Goal: Check status: Check status

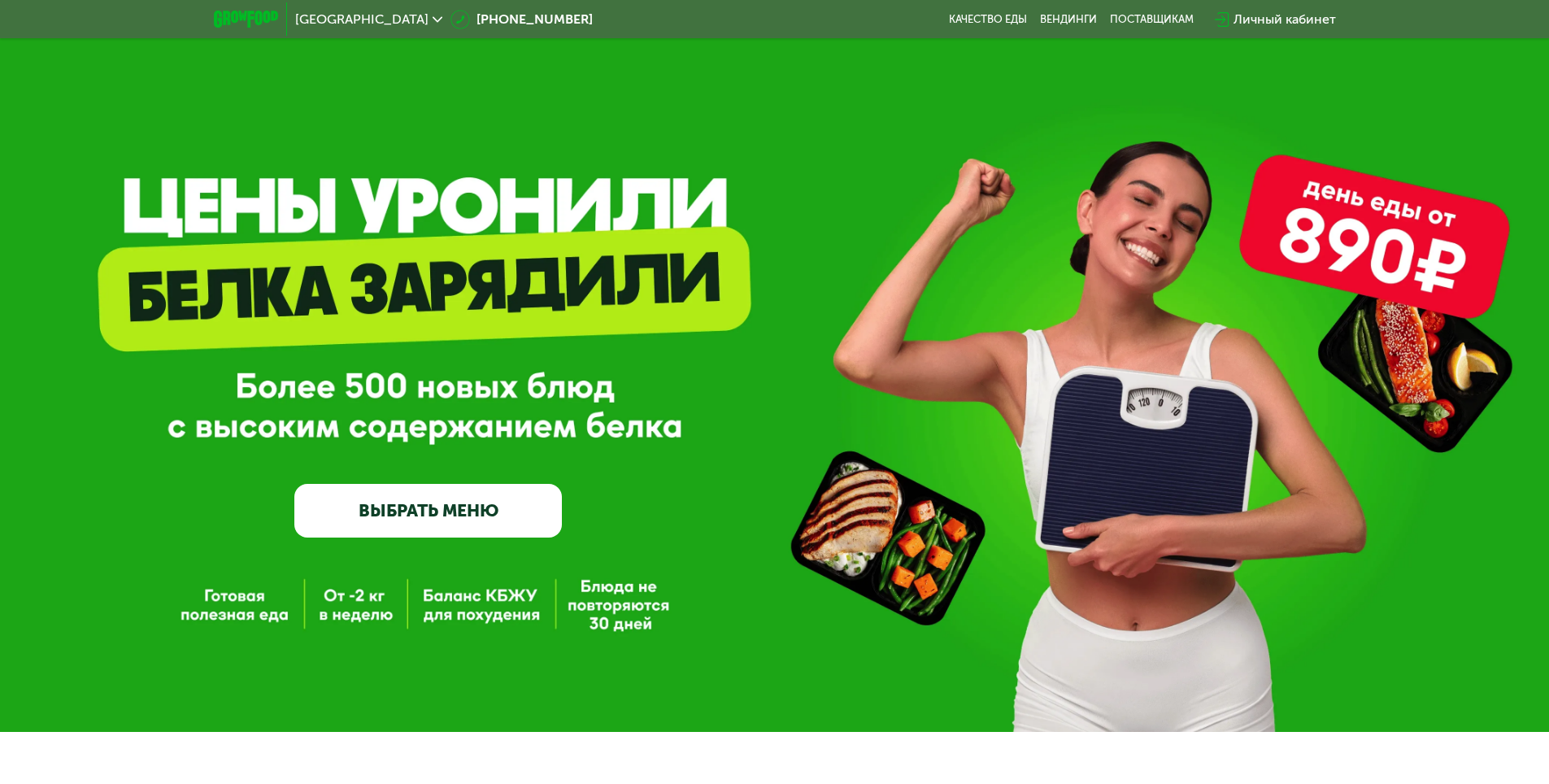
click at [1270, 21] on div "Личный кабинет" at bounding box center [1285, 19] width 102 height 19
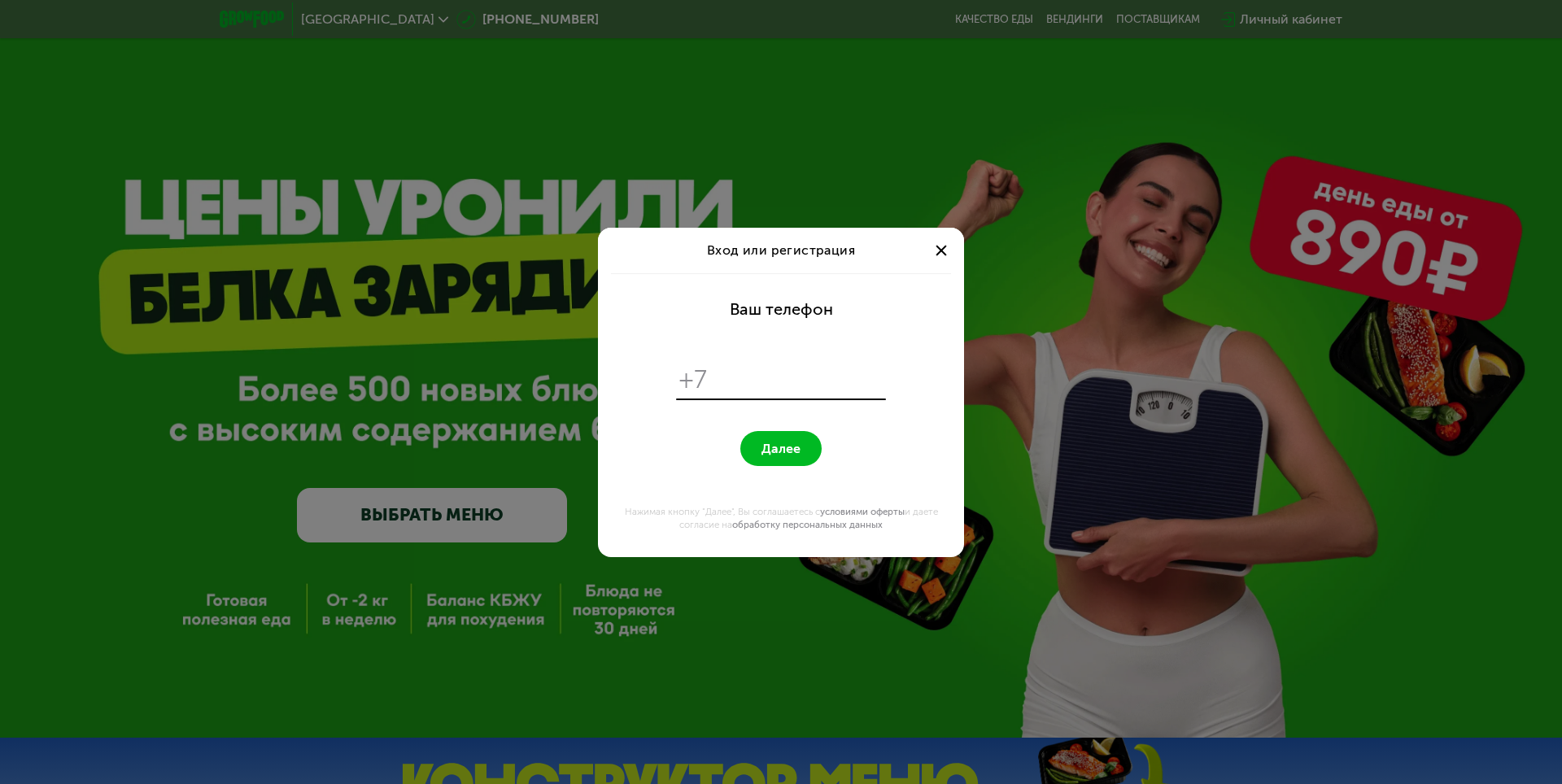
click at [742, 367] on input "tel" at bounding box center [800, 380] width 167 height 31
click at [925, 259] on div "Вход или регистрация" at bounding box center [781, 251] width 366 height 46
click at [937, 249] on div at bounding box center [941, 250] width 19 height 19
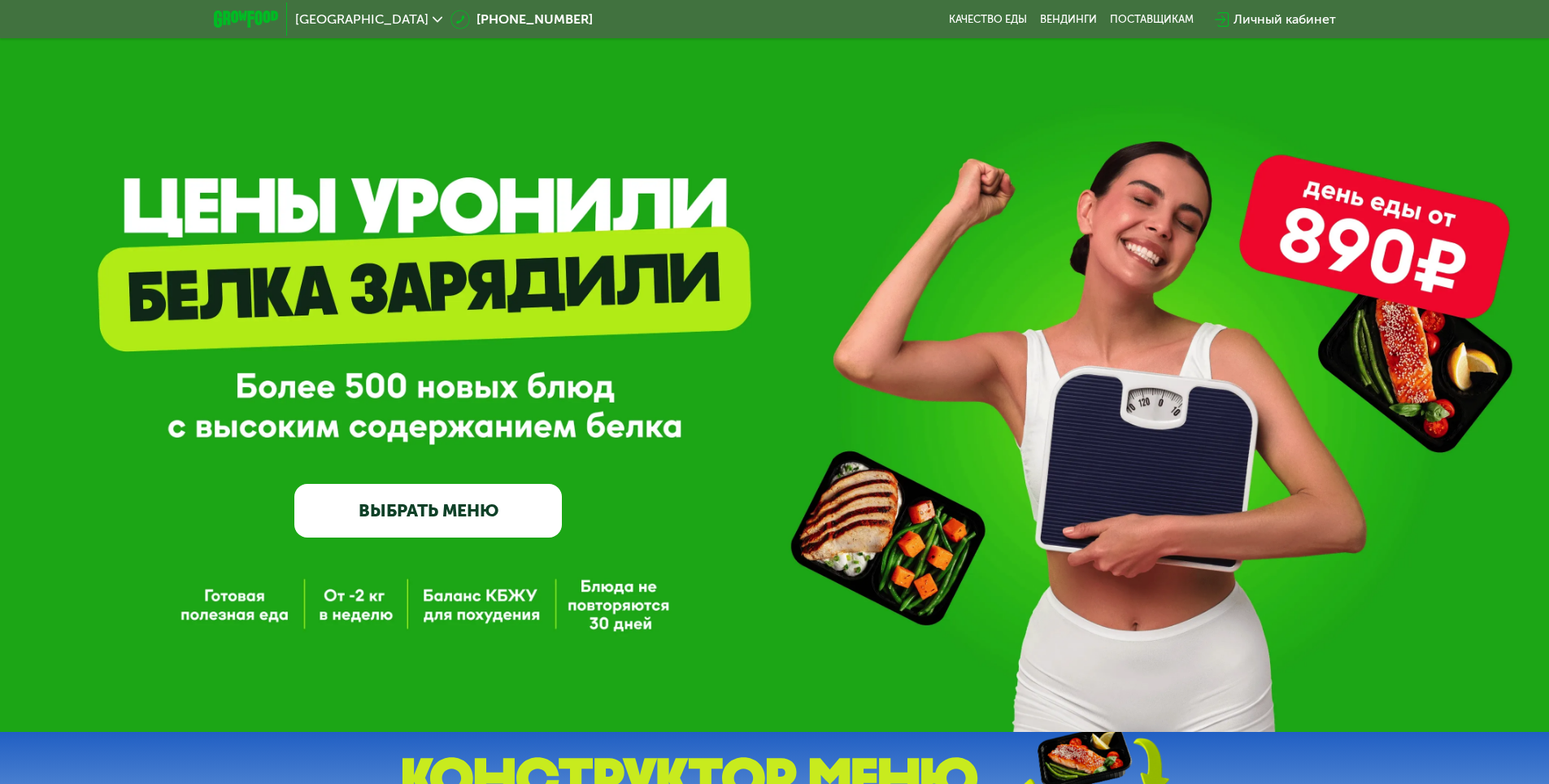
click at [1286, 16] on div "Личный кабинет" at bounding box center [1285, 19] width 102 height 19
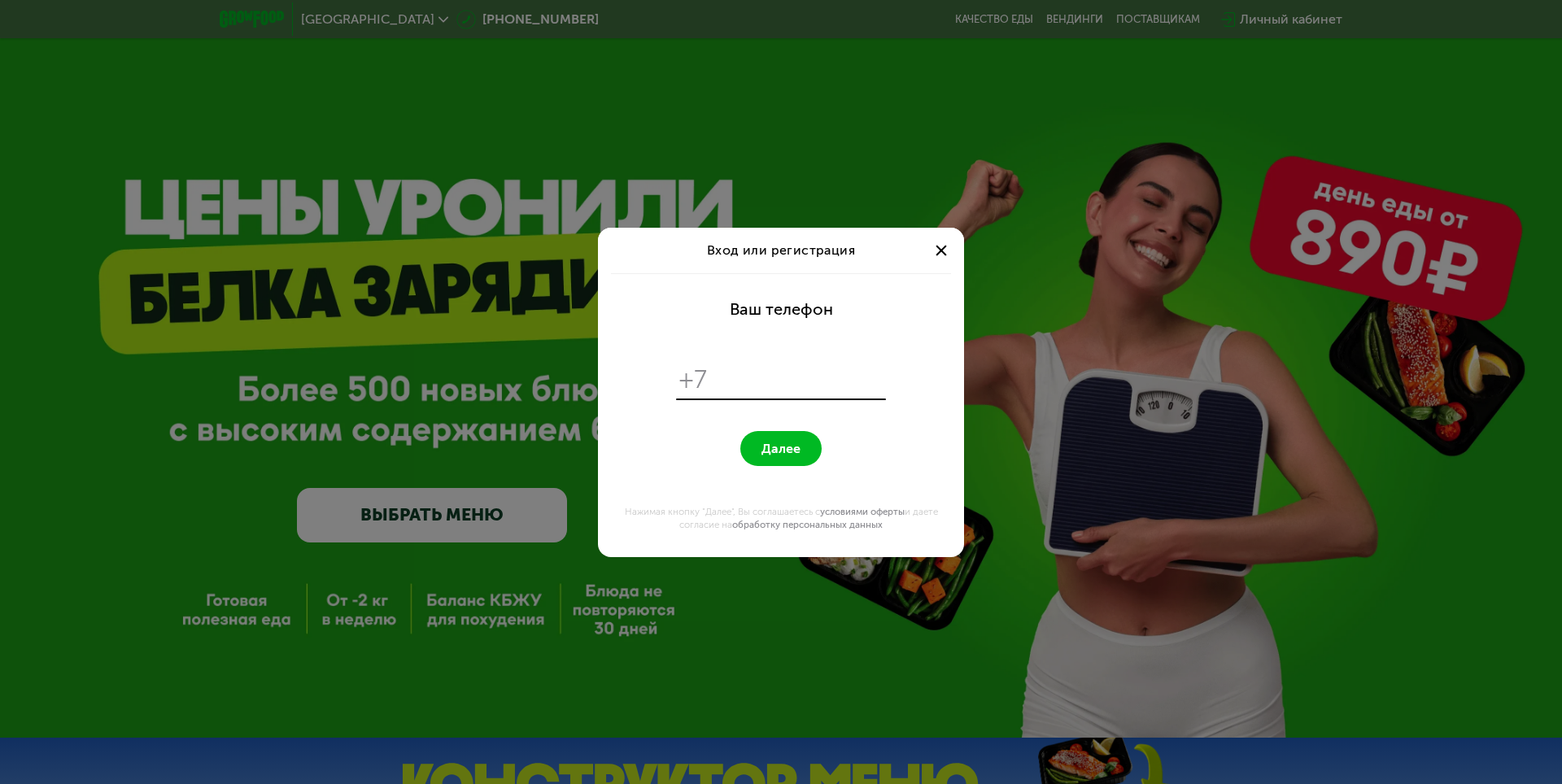
paste input "**********"
type input "**********"
click at [776, 457] on button "Далее" at bounding box center [781, 448] width 81 height 35
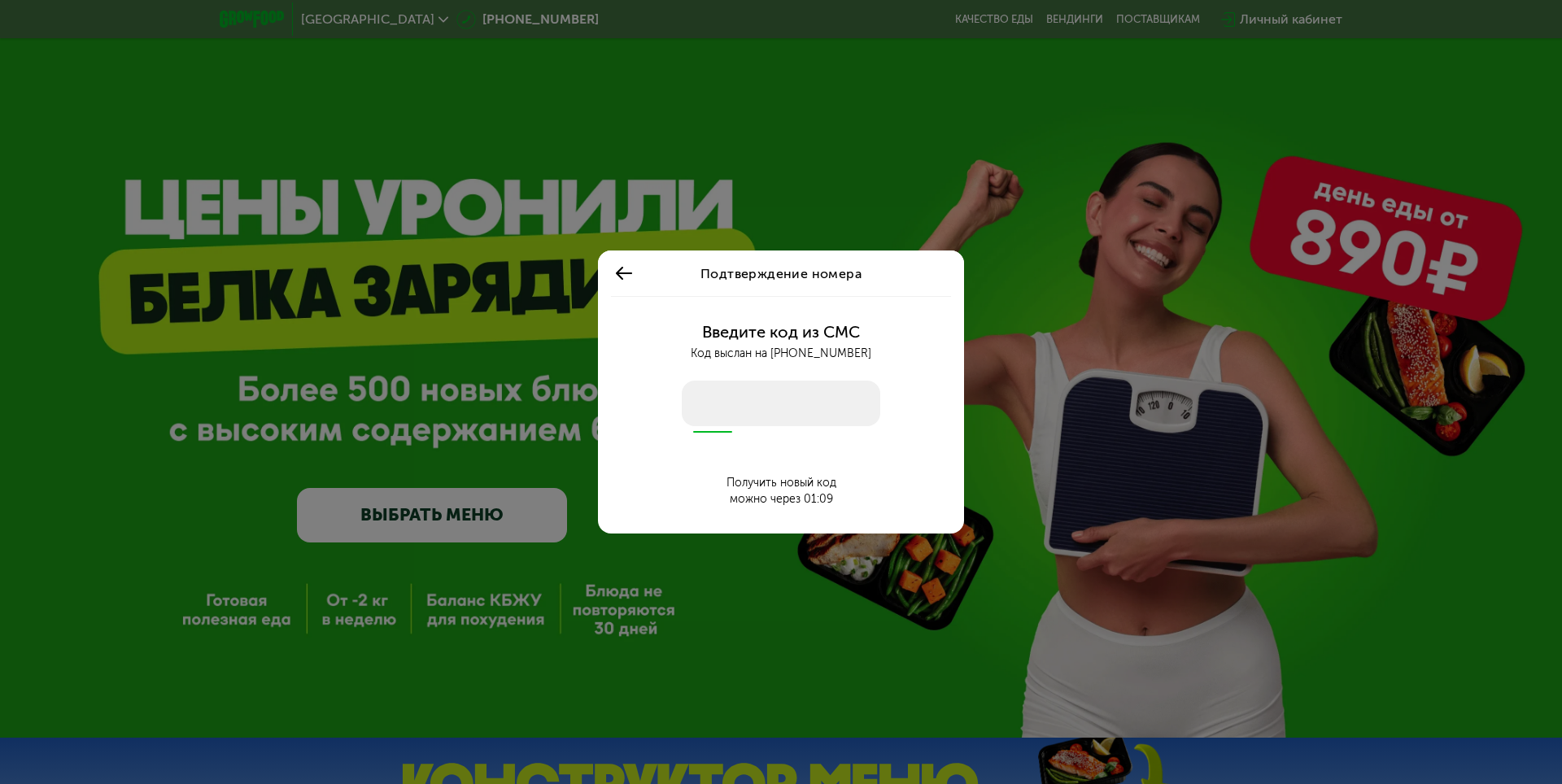
click at [767, 391] on input "number" at bounding box center [780, 403] width 198 height 46
type input "****"
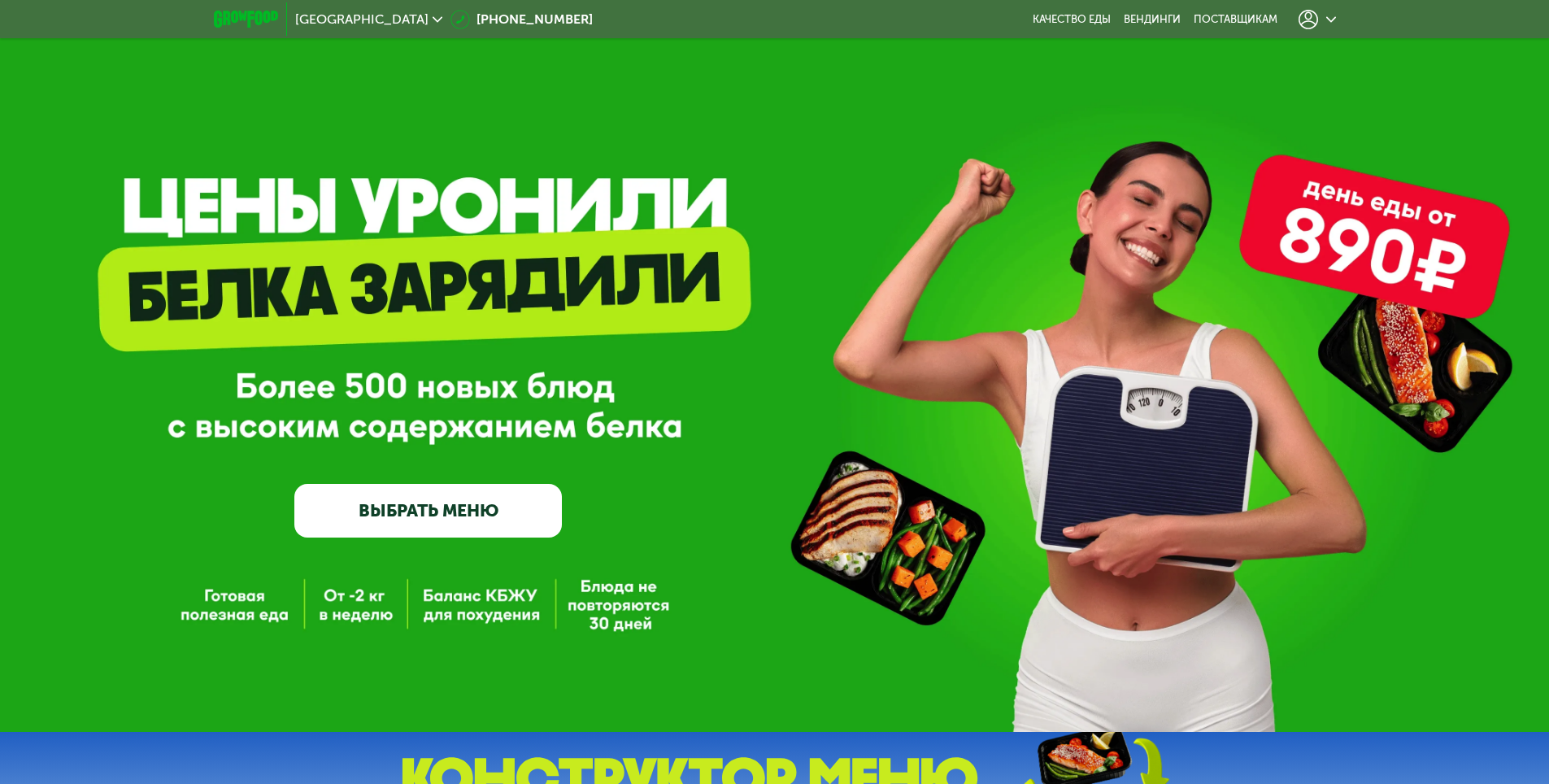
click at [1319, 15] on div at bounding box center [1318, 19] width 37 height 19
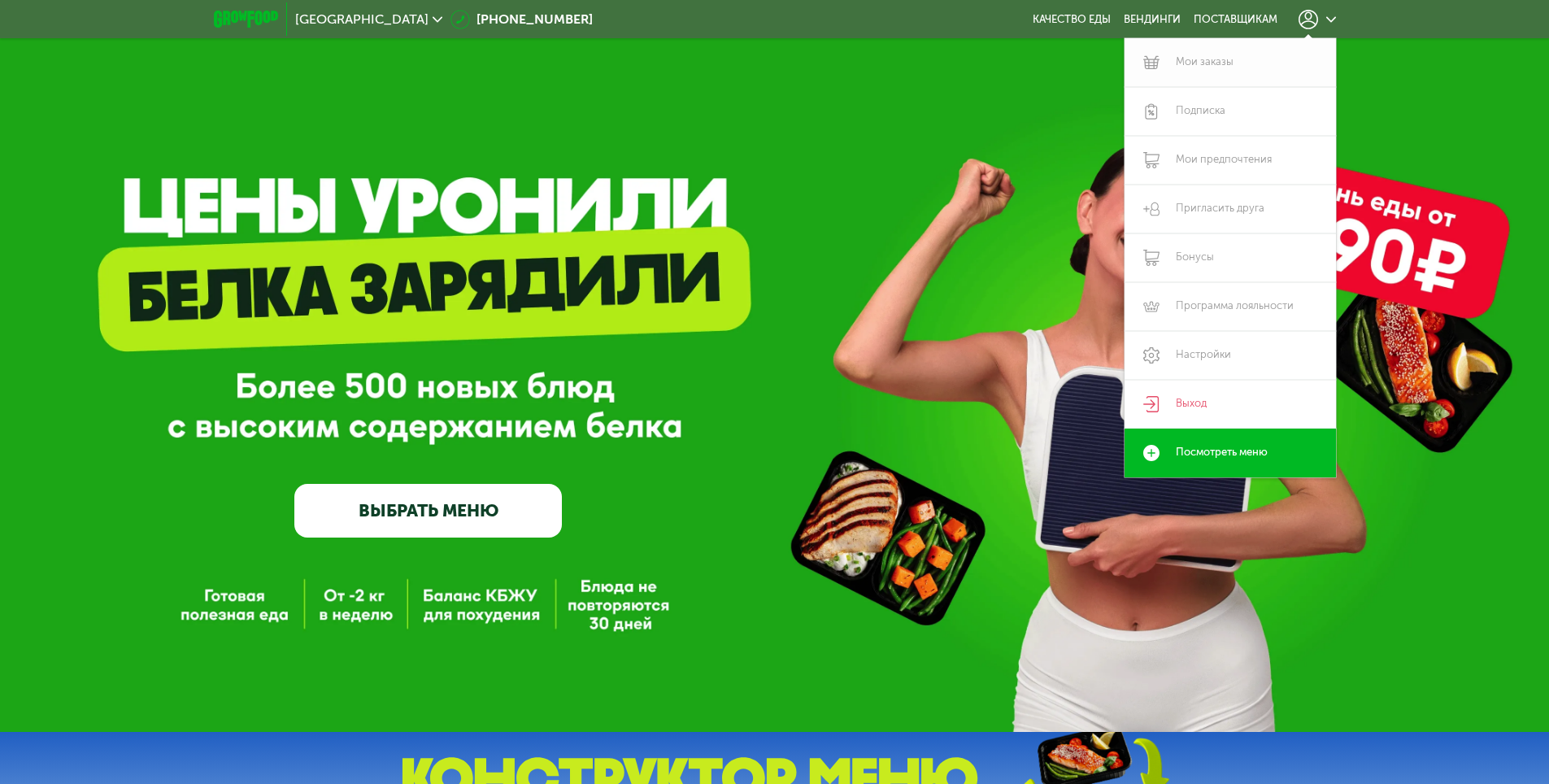
click at [1235, 54] on link "Мои заказы" at bounding box center [1230, 62] width 212 height 49
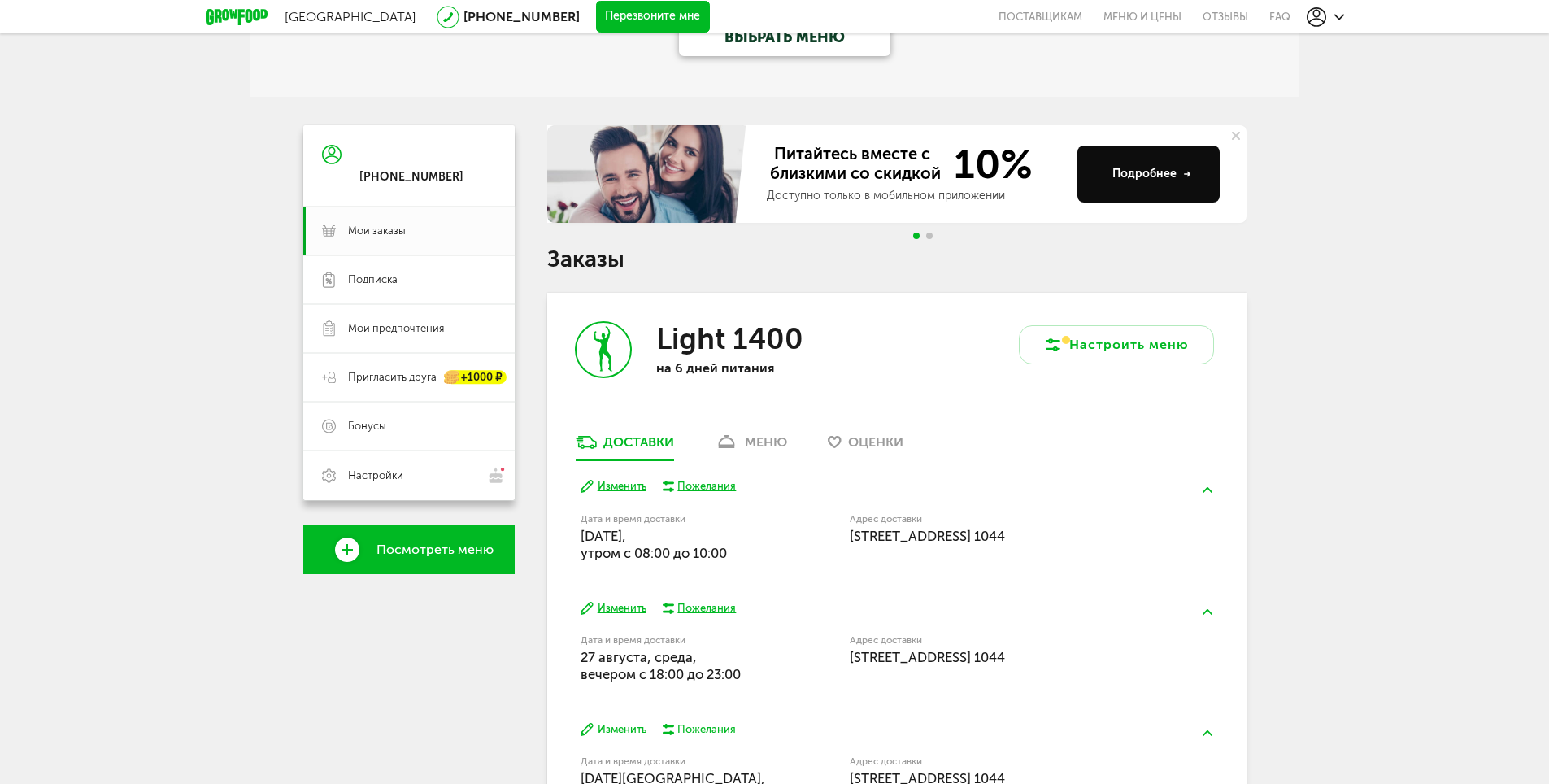
scroll to position [189, 0]
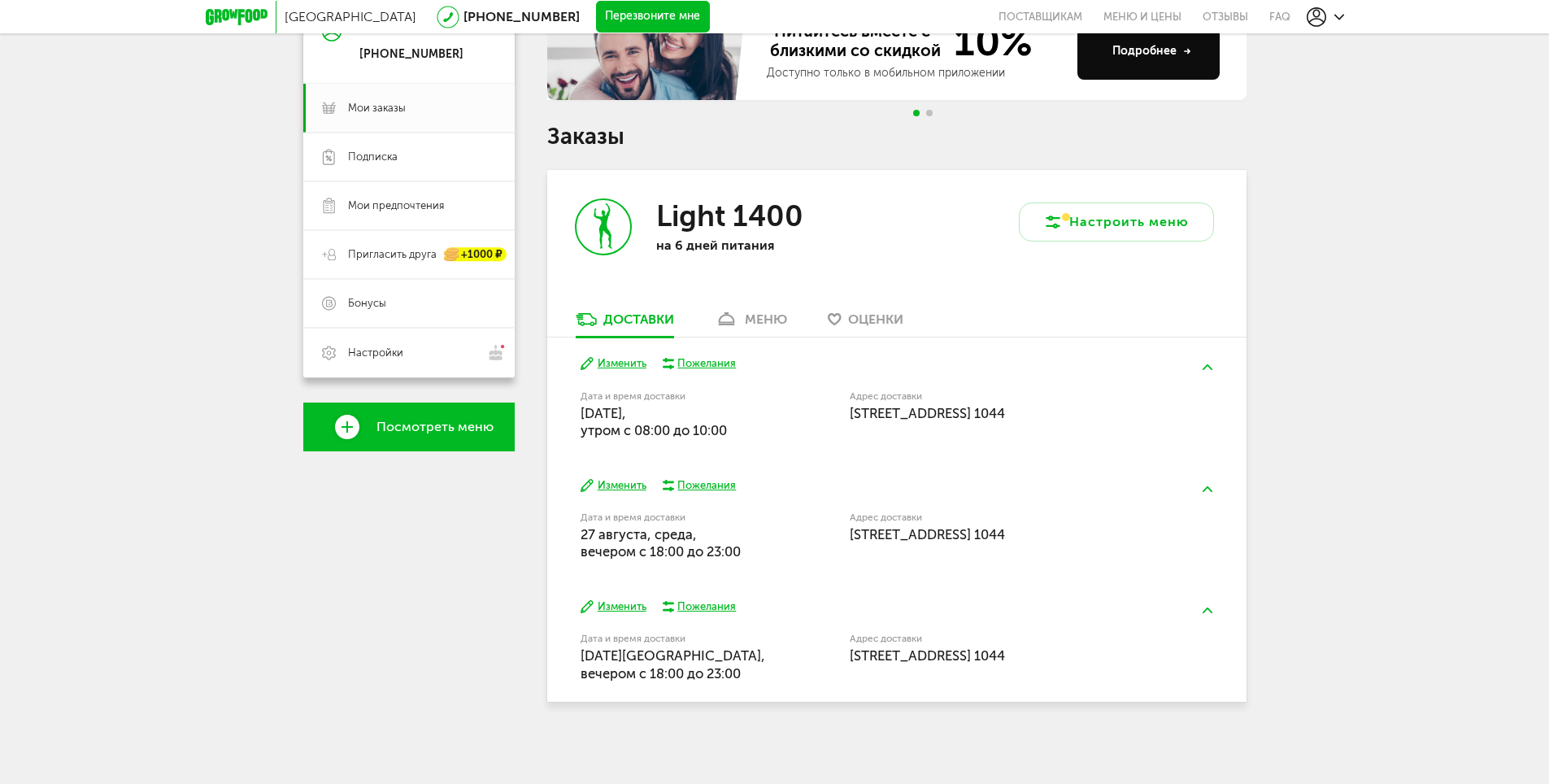
click at [621, 360] on button "Изменить" at bounding box center [614, 364] width 66 height 15
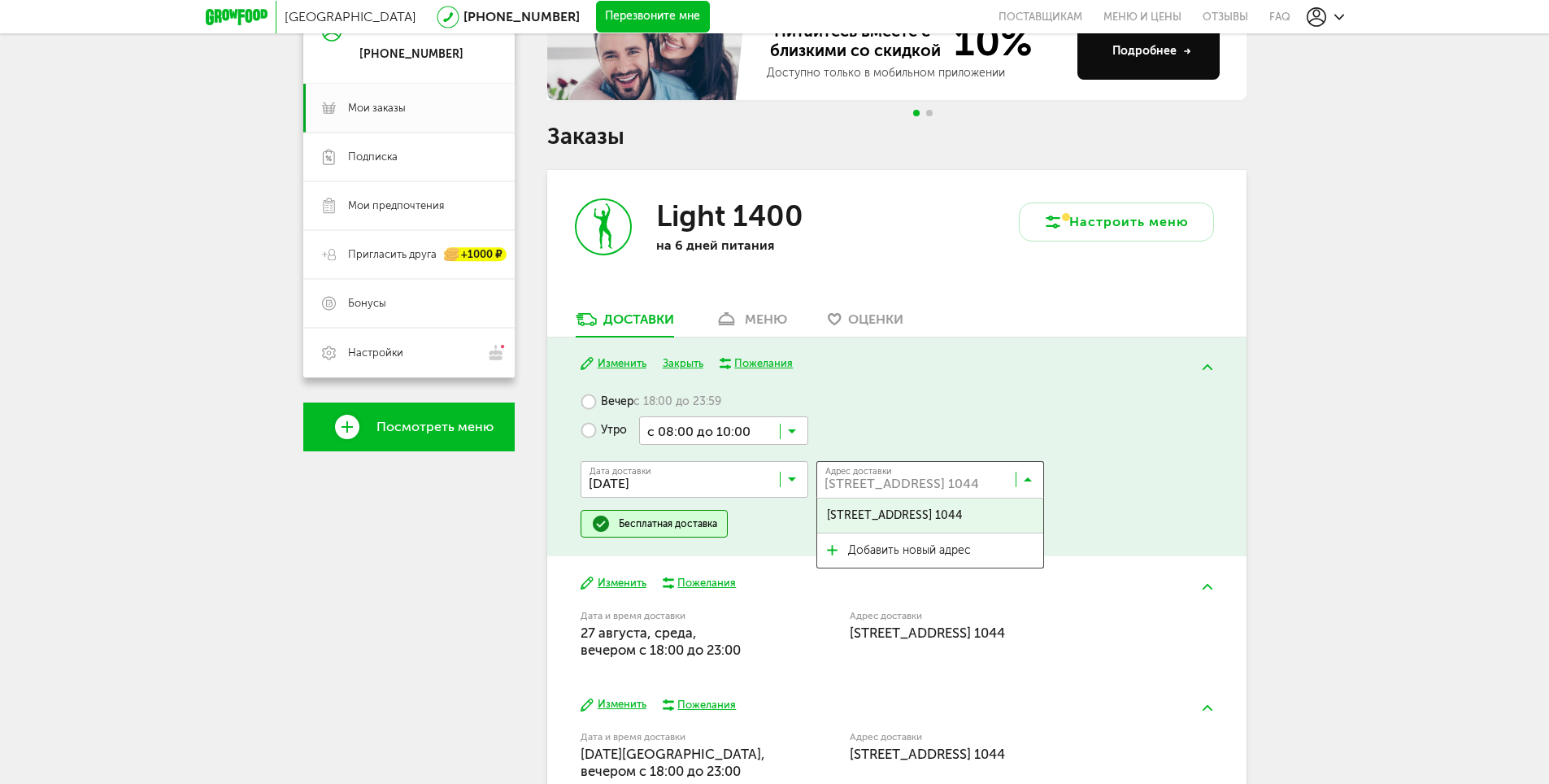
click at [1029, 483] on icon at bounding box center [1028, 483] width 8 height 16
click at [928, 525] on span "Береговой пр-д, 3, кв. 1044" at bounding box center [895, 516] width 136 height 34
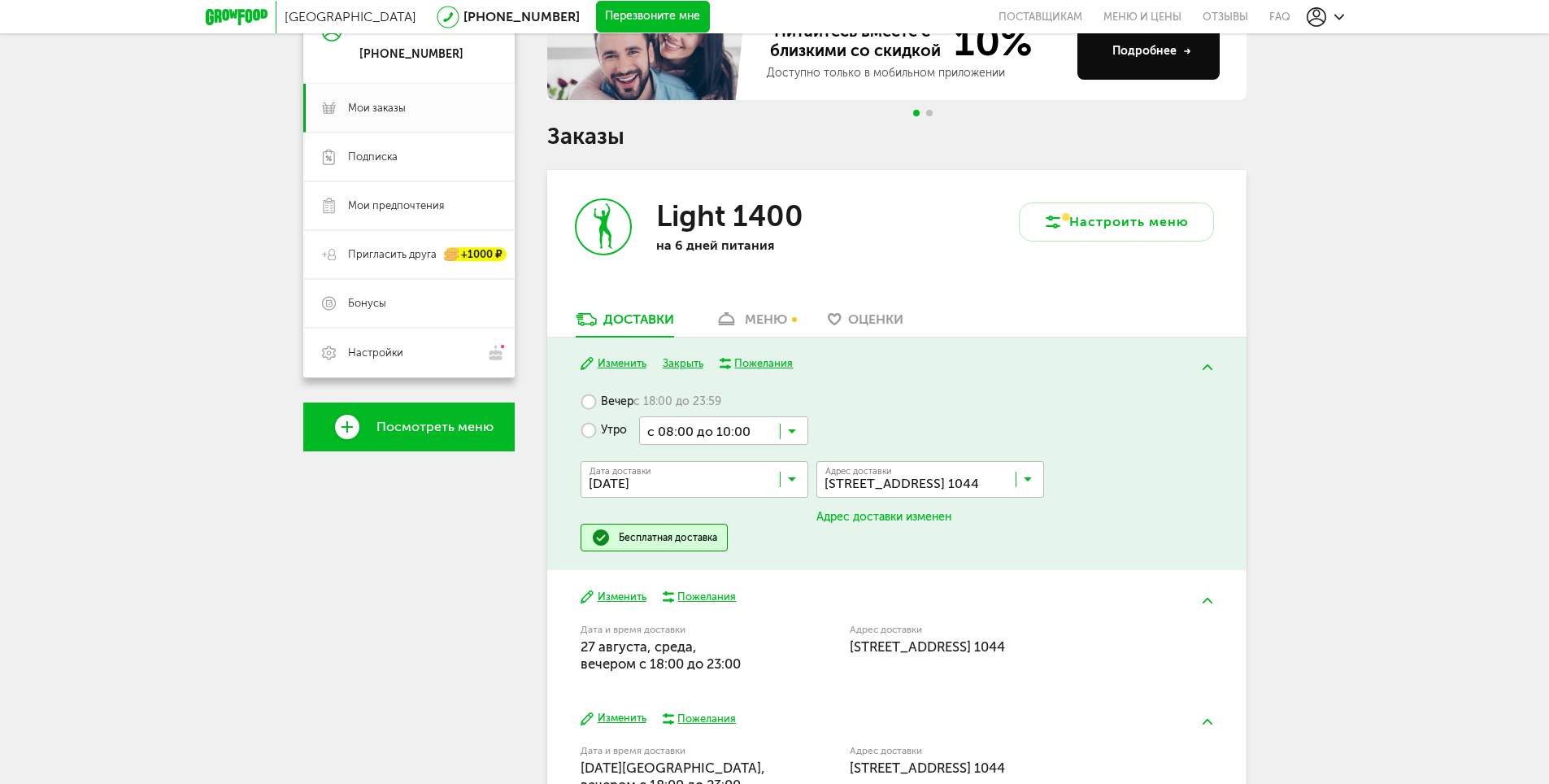
click at [771, 366] on div "Пожелания" at bounding box center [763, 363] width 58 height 14
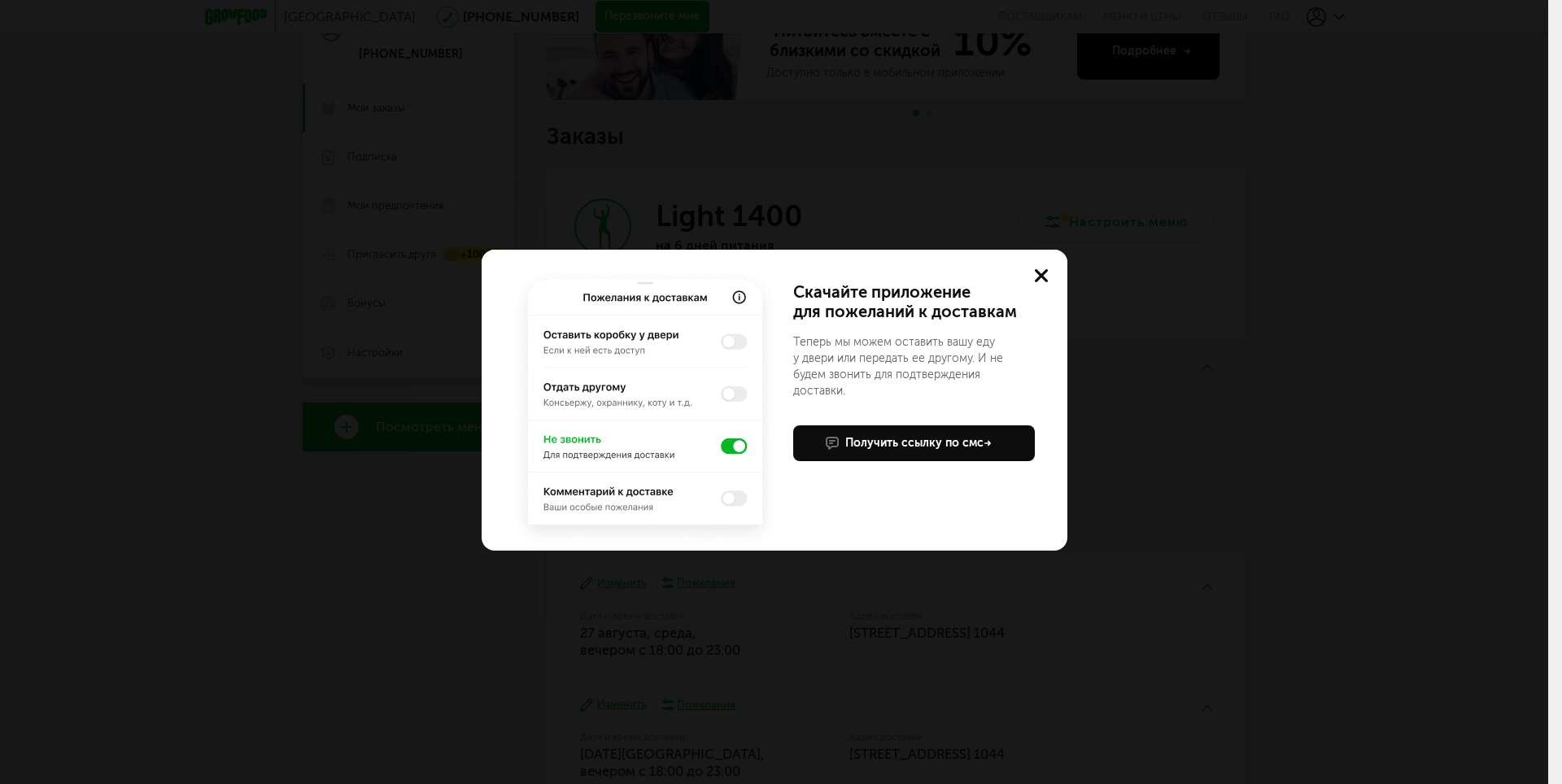
click at [1157, 412] on div "Учтем ваши пожелания в приложении Скачайте приложение для пожеланий к доставкам…" at bounding box center [774, 392] width 1548 height 784
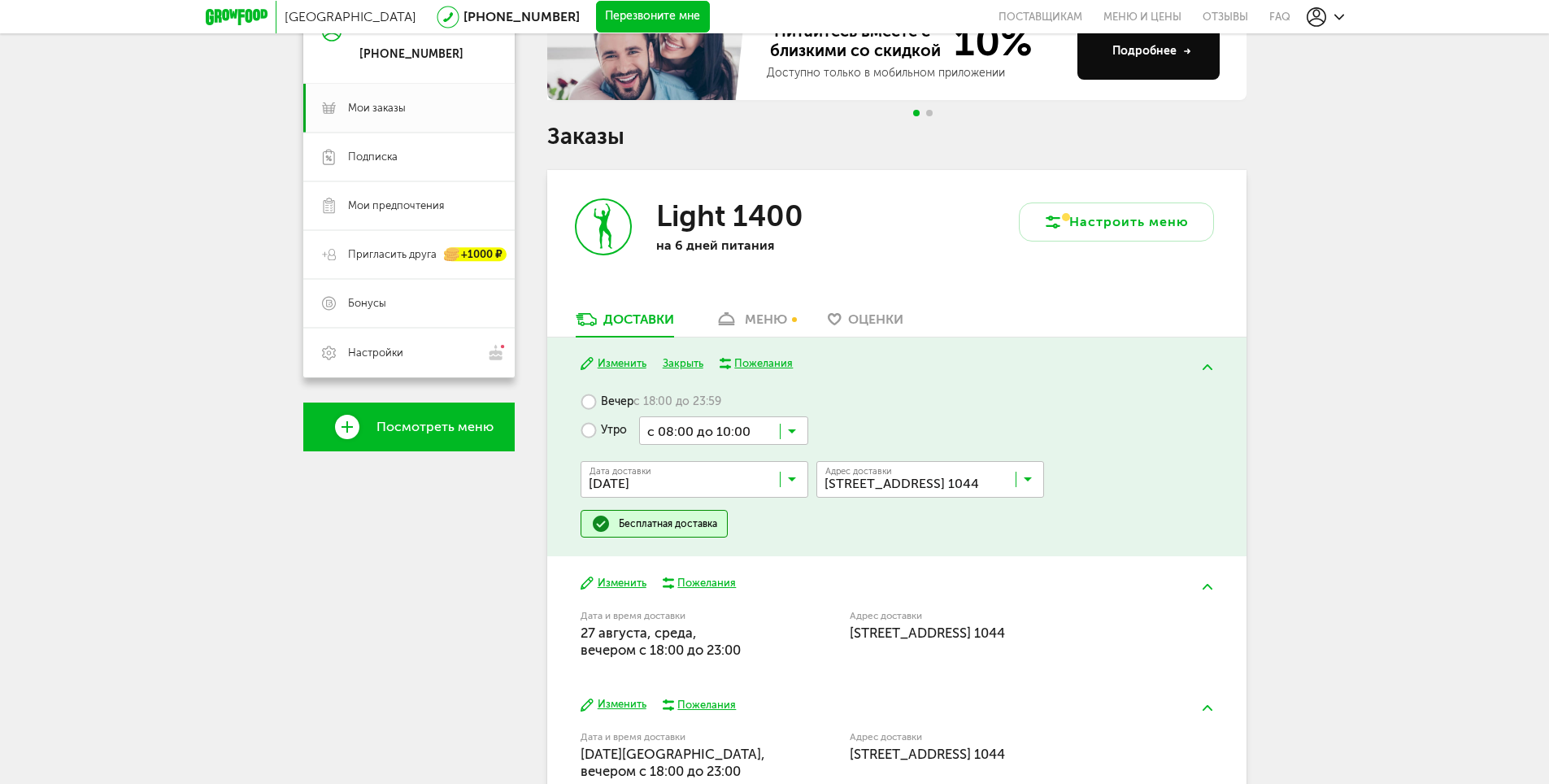
click at [621, 358] on button "Изменить" at bounding box center [614, 364] width 66 height 15
click at [626, 362] on button "Изменить" at bounding box center [614, 364] width 66 height 15
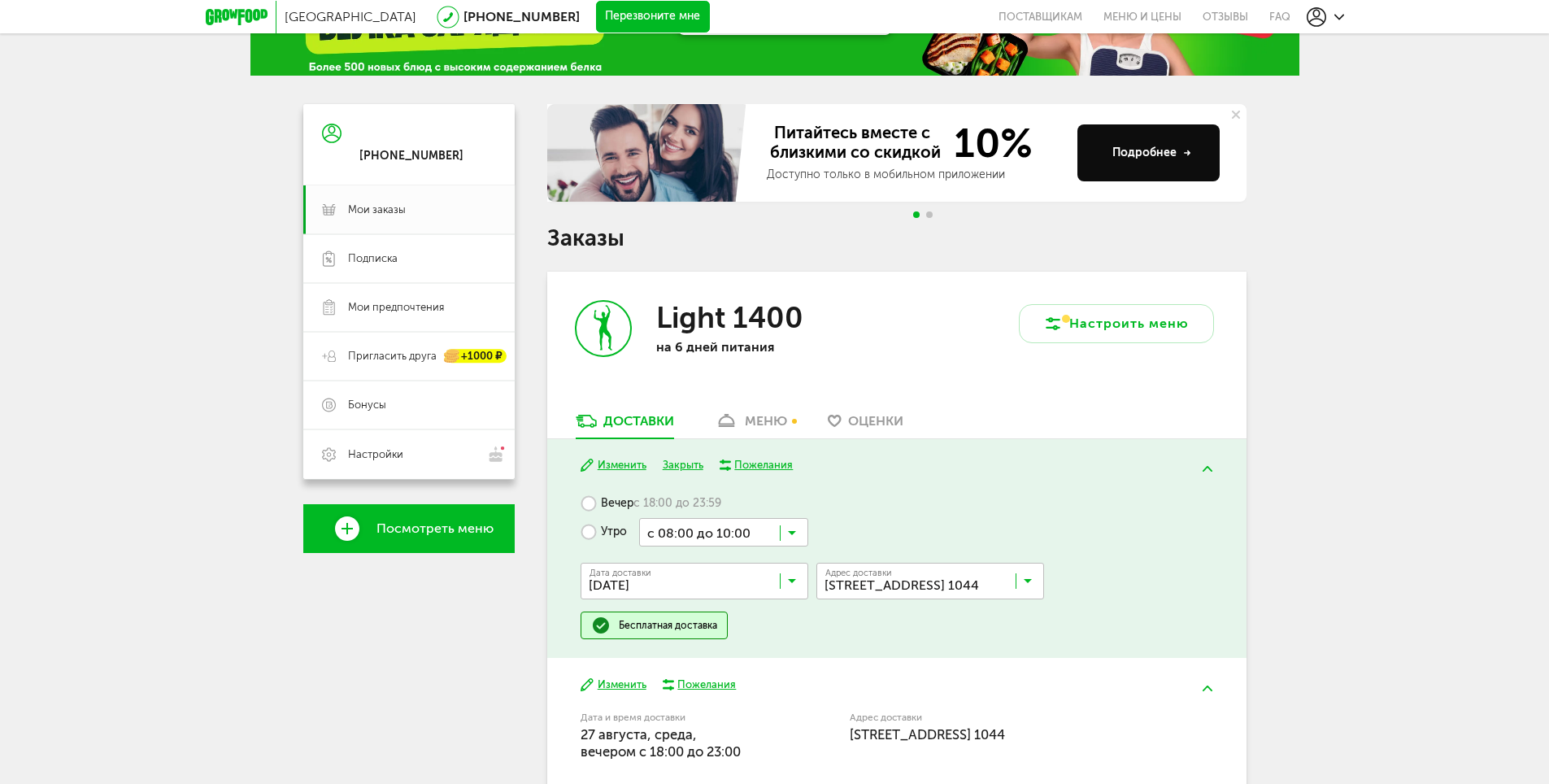
scroll to position [44, 0]
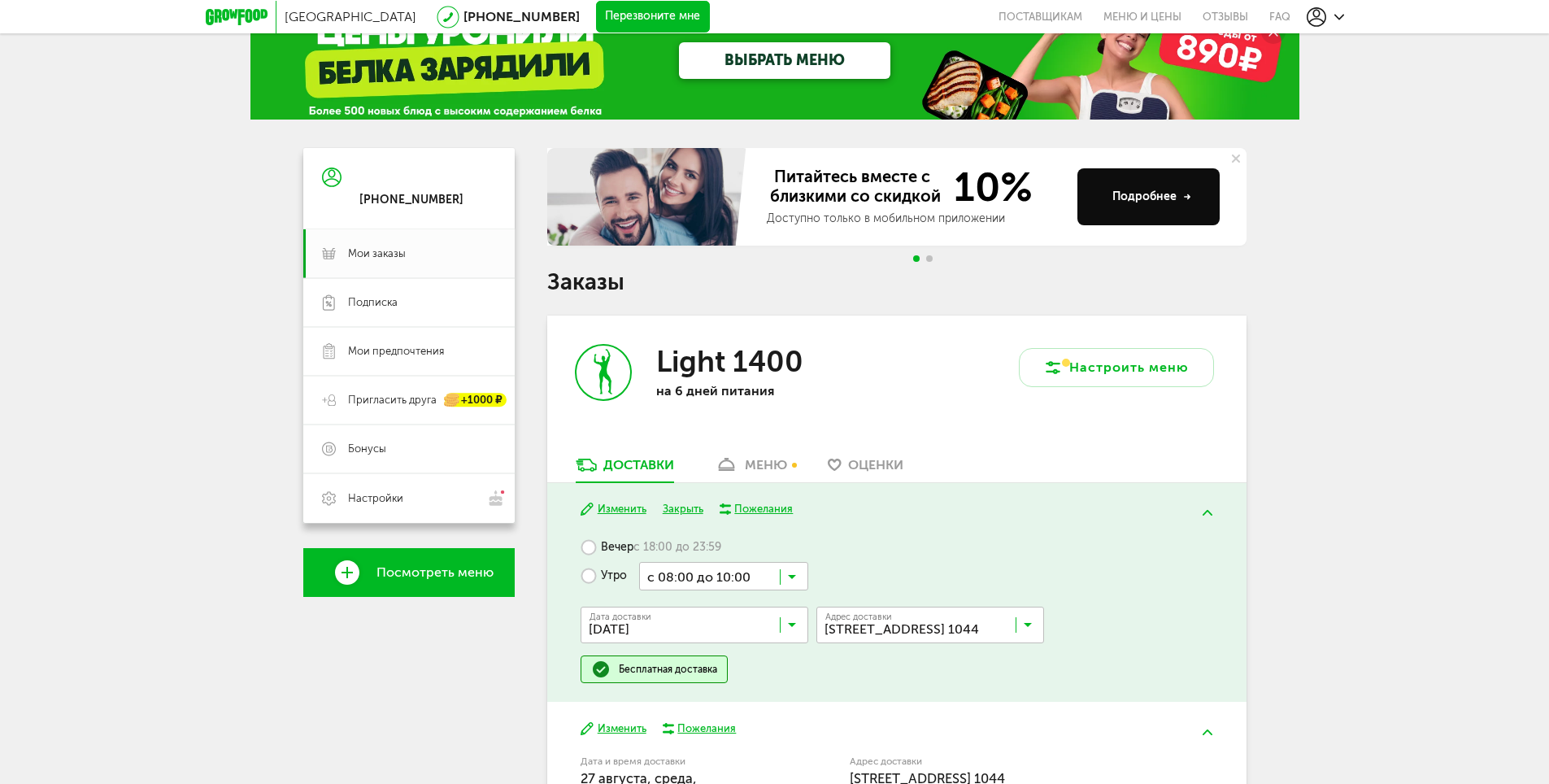
click at [626, 510] on button "Изменить" at bounding box center [614, 509] width 66 height 15
